Goal: Task Accomplishment & Management: Use online tool/utility

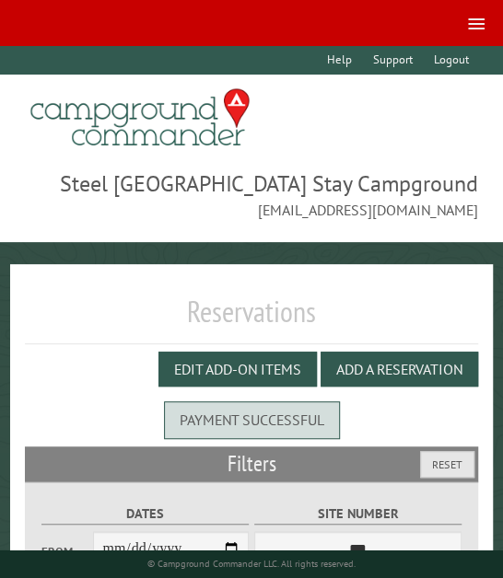
click at [69, 46] on ul "Help Support Login Logout" at bounding box center [251, 60] width 452 height 29
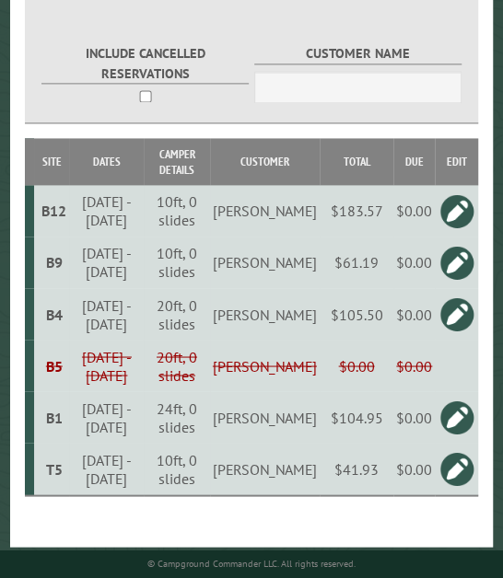
scroll to position [649, 0]
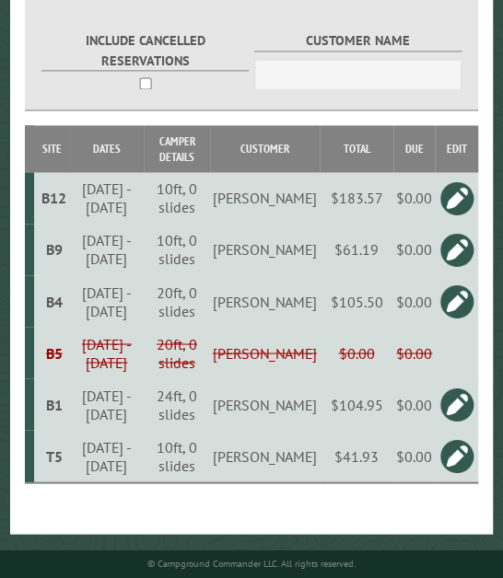
click at [460, 247] on link at bounding box center [456, 249] width 37 height 37
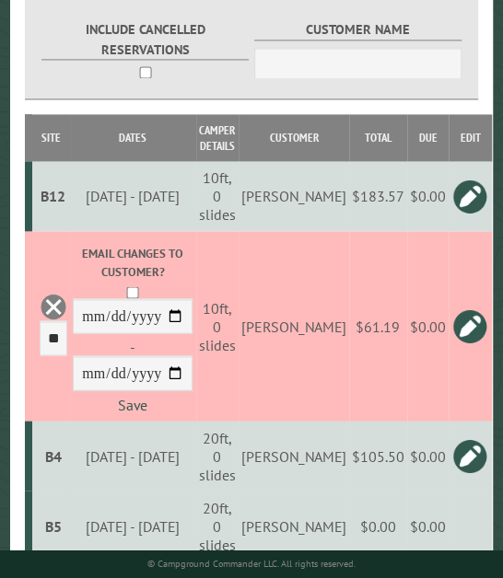
click at [354, 372] on td "$61.19" at bounding box center [378, 326] width 58 height 190
type input "*****"
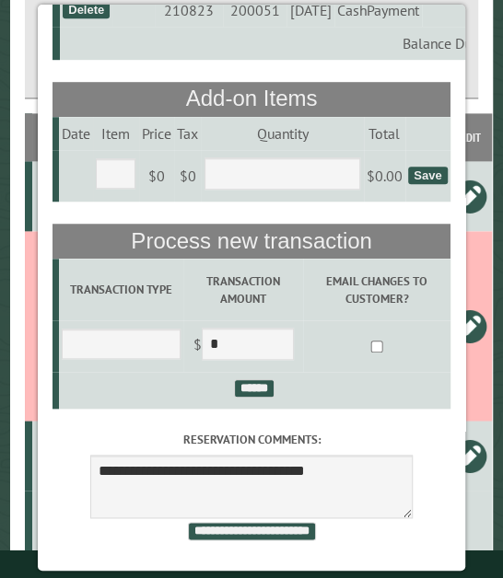
scroll to position [351, 0]
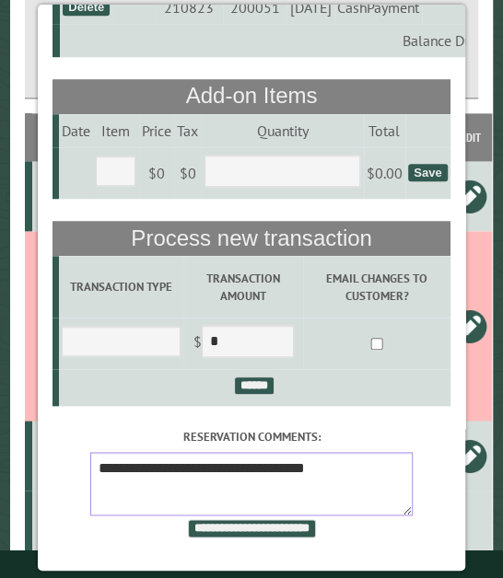
click at [332, 452] on textarea "**********" at bounding box center [251, 484] width 322 height 64
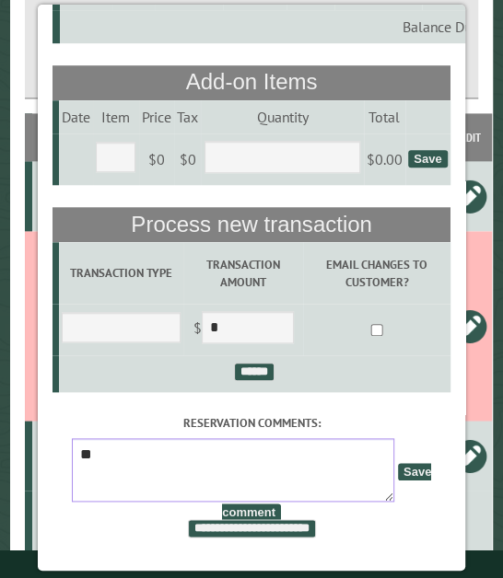
type textarea "*"
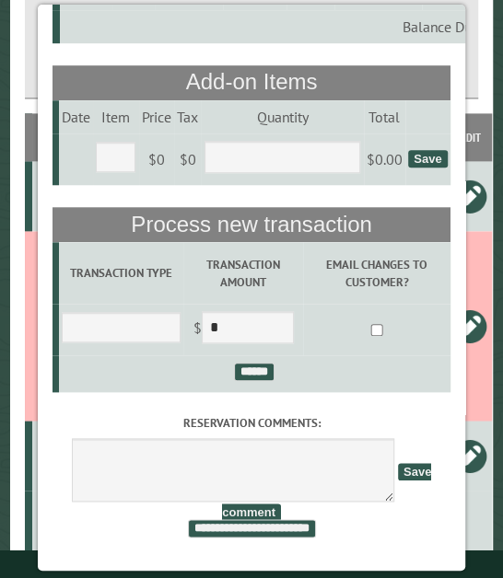
click at [395, 468] on span "Save comment" at bounding box center [326, 492] width 209 height 59
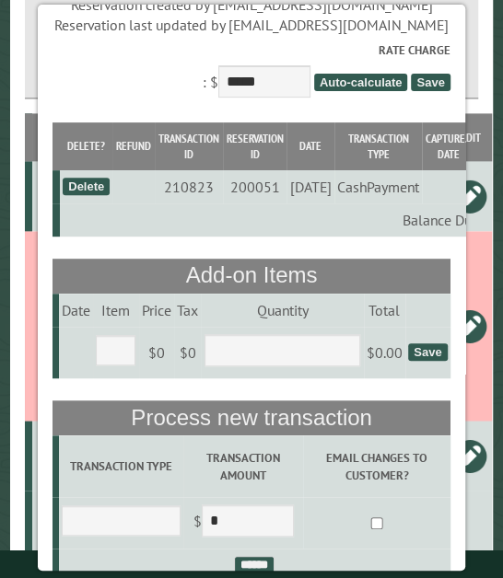
scroll to position [0, 0]
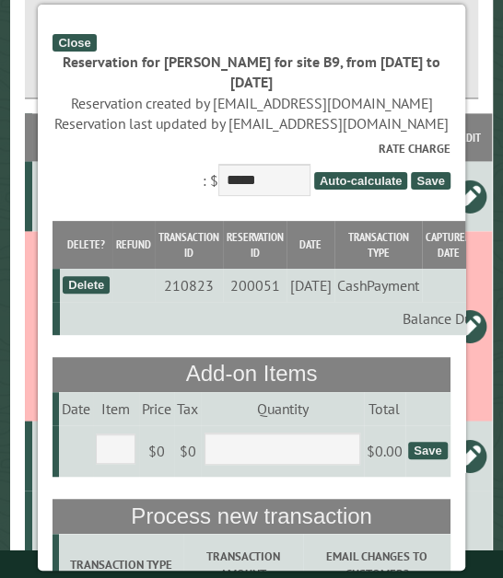
click at [59, 49] on div "Close" at bounding box center [73, 42] width 43 height 17
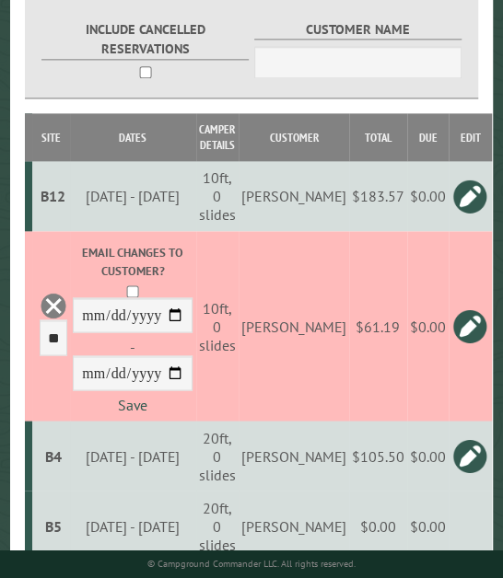
click at [407, 294] on td "$0.00" at bounding box center [427, 326] width 41 height 190
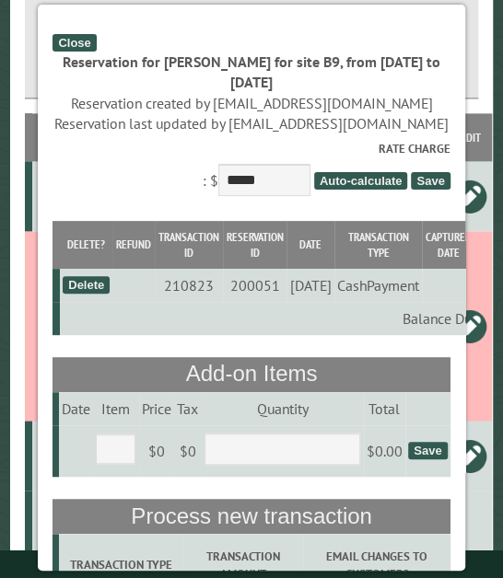
click at [55, 34] on div "Close" at bounding box center [73, 42] width 43 height 17
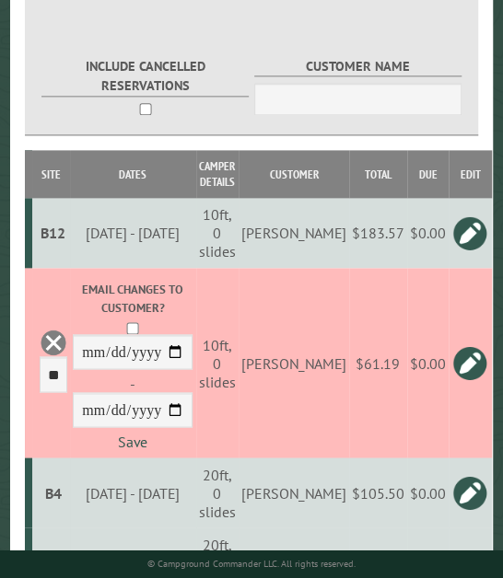
scroll to position [736, 0]
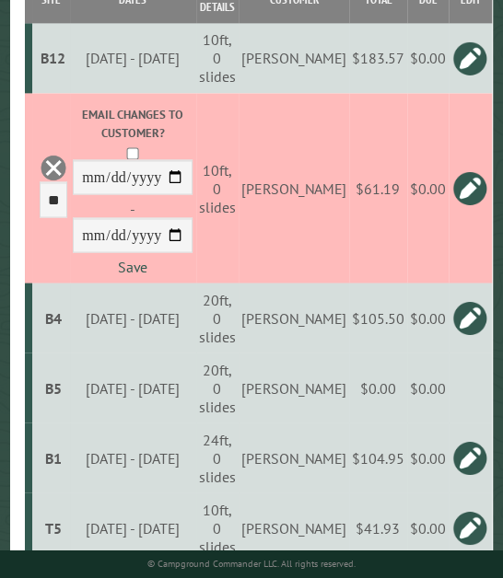
click at [413, 283] on td "$0.00" at bounding box center [427, 188] width 41 height 190
type input "*****"
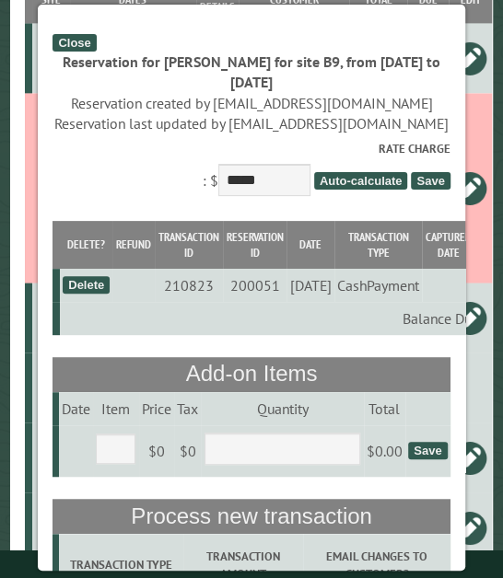
click at [77, 39] on div "Close" at bounding box center [73, 42] width 43 height 17
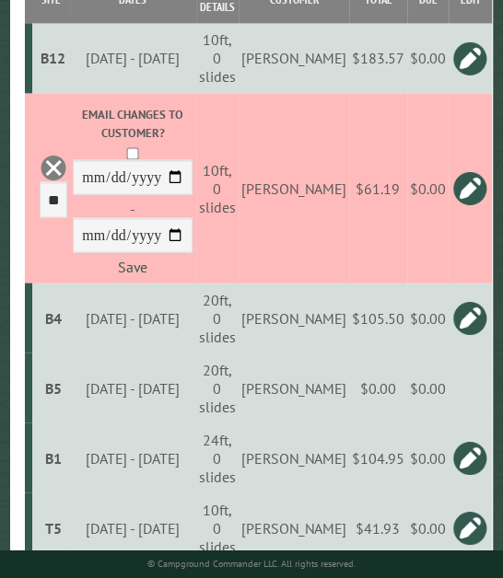
click at [463, 200] on link at bounding box center [469, 187] width 37 height 37
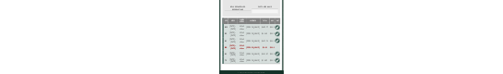
scroll to position [598, 0]
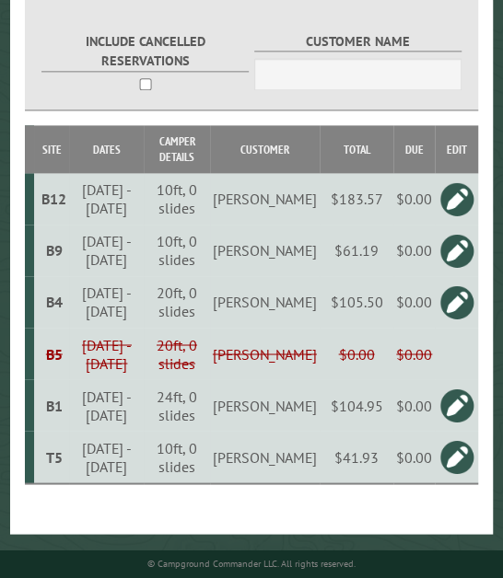
click at [465, 288] on link at bounding box center [456, 302] width 37 height 37
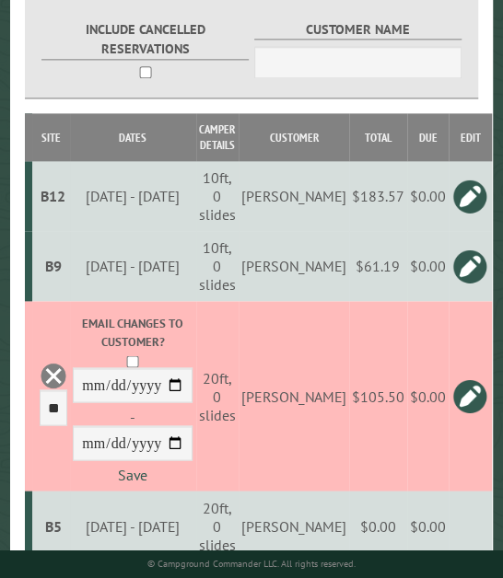
click at [451, 403] on link at bounding box center [469, 396] width 37 height 37
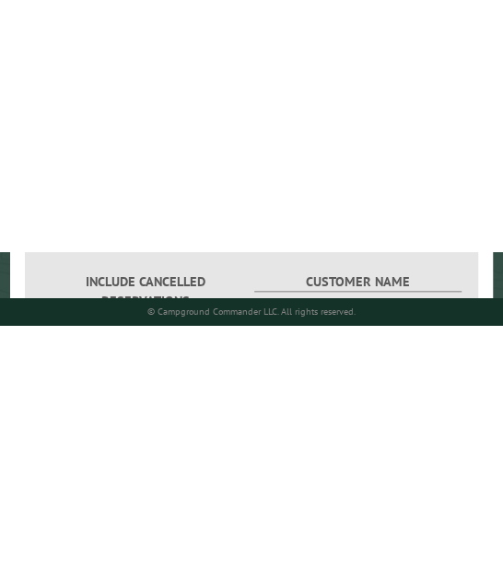
scroll to position [372, 0]
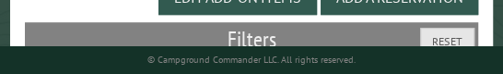
click at [238, 66] on p "© Campground Commander LLC. All rights reserved." at bounding box center [251, 59] width 452 height 13
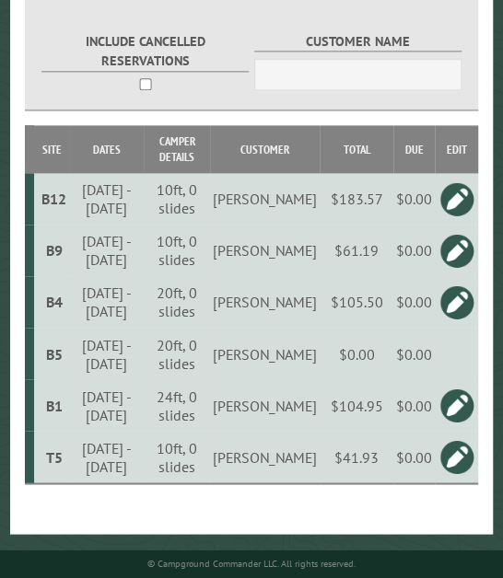
scroll to position [598, 0]
